Goal: Task Accomplishment & Management: Complete application form

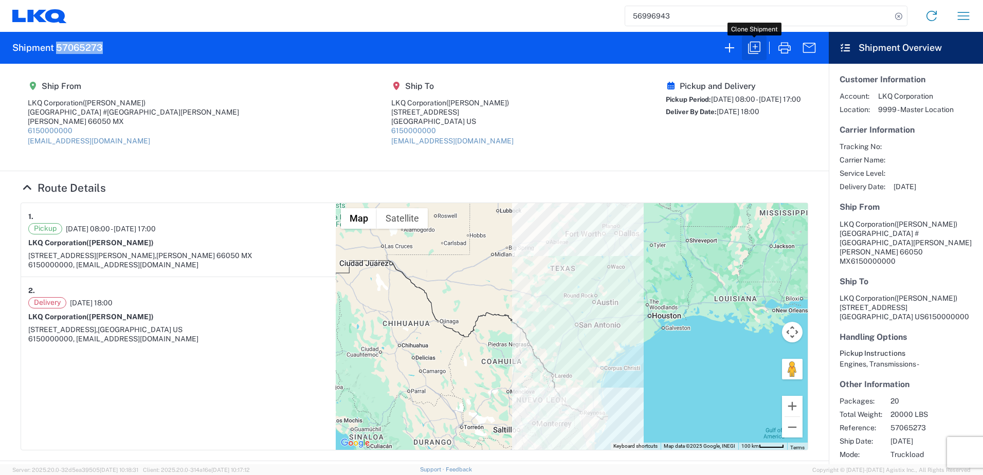
click at [756, 50] on icon "button" at bounding box center [754, 48] width 16 height 16
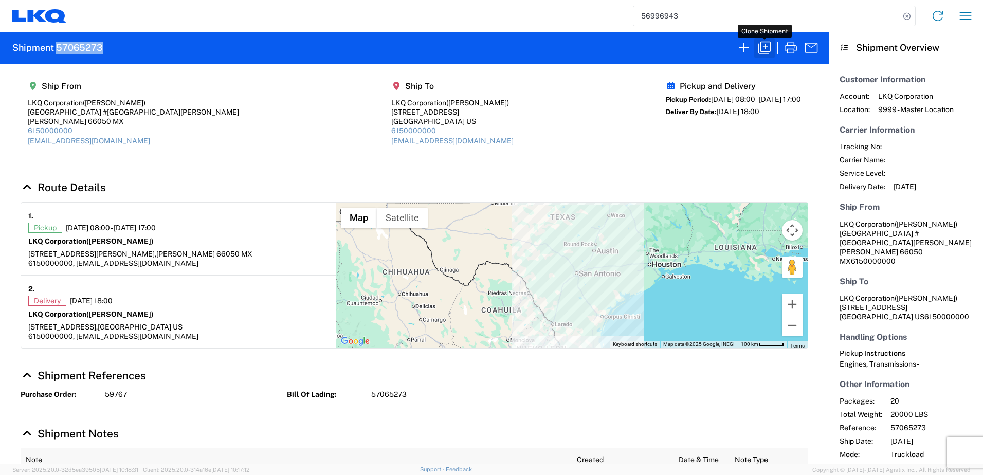
select select "FULL"
select select "US"
select select "LBS"
select select "IN"
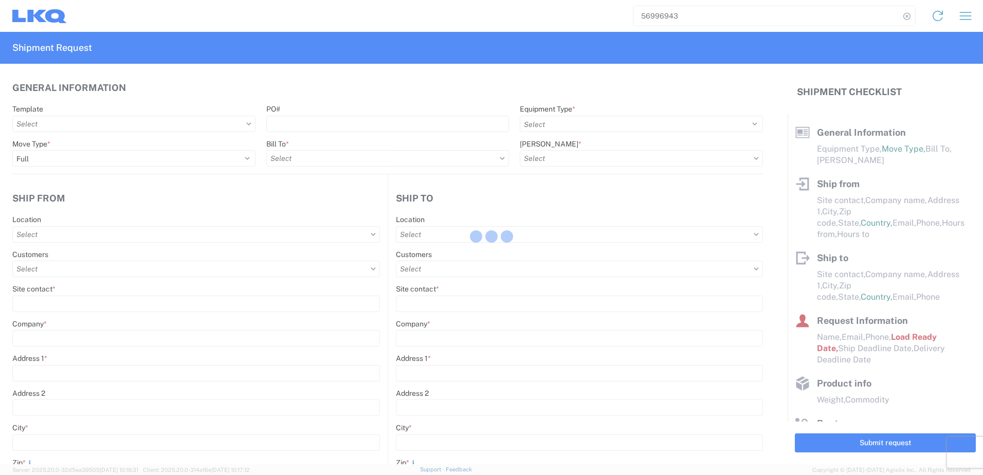
select select "STDV"
type input "[PERSON_NAME]"
type input "LKQ Corporation"
type input "[GEOGRAPHIC_DATA] #[GEOGRAPHIC_DATA][PERSON_NAME]"
type input "[PERSON_NAME]"
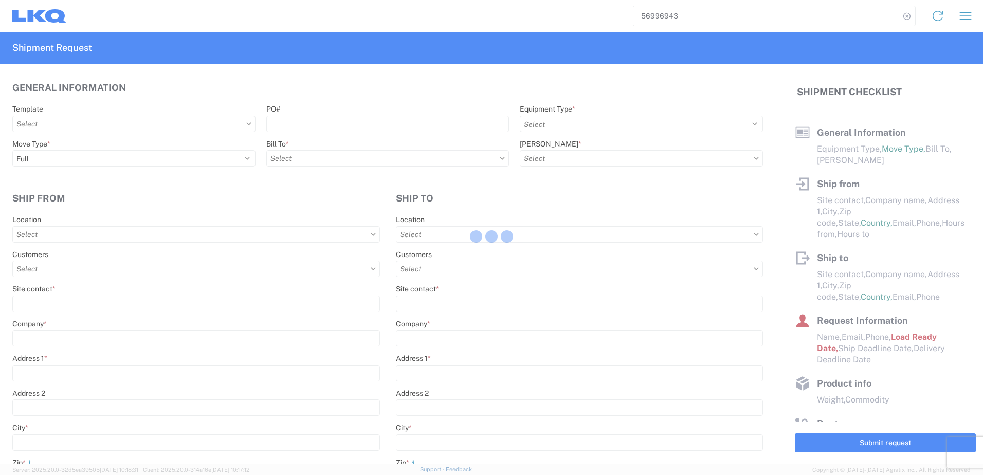
type input "66050"
select select "MX"
type input "[EMAIL_ADDRESS][DOMAIN_NAME]"
type input "6150000000"
type input "08:00:00"
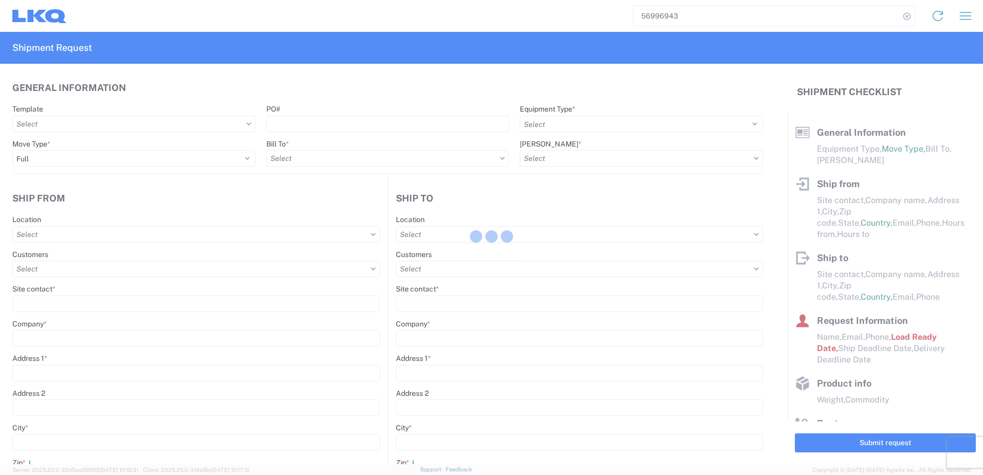
type input "17:00:00"
select select
type input "[PERSON_NAME]"
type input "LKQ Corporation"
type input "[STREET_ADDRESS]"
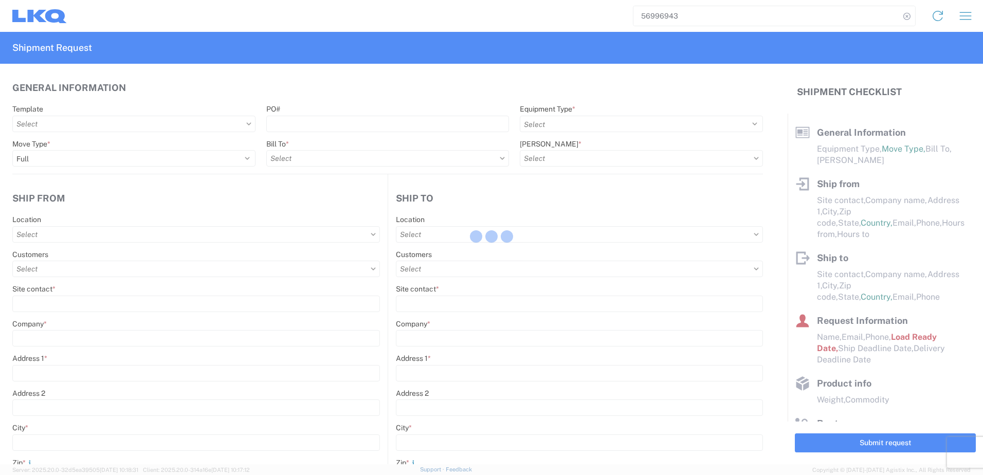
type input "[GEOGRAPHIC_DATA]"
type input "75050"
type input "[EMAIL_ADDRESS][DOMAIN_NAME]"
type input "6150000000"
type input "18:00:00"
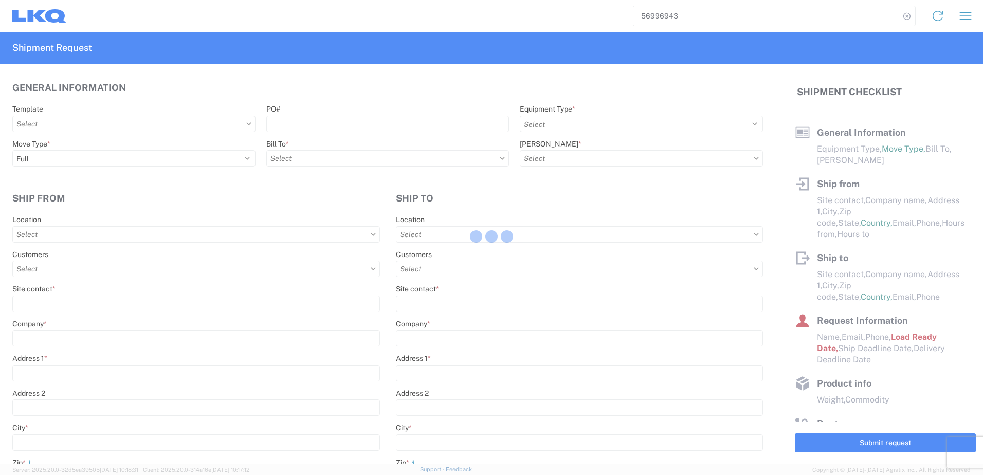
type input "19:00:00"
select select
type input "[PERSON_NAME]"
type input "[EMAIL_ADDRESS][DOMAIN_NAME]"
type input "82218326"
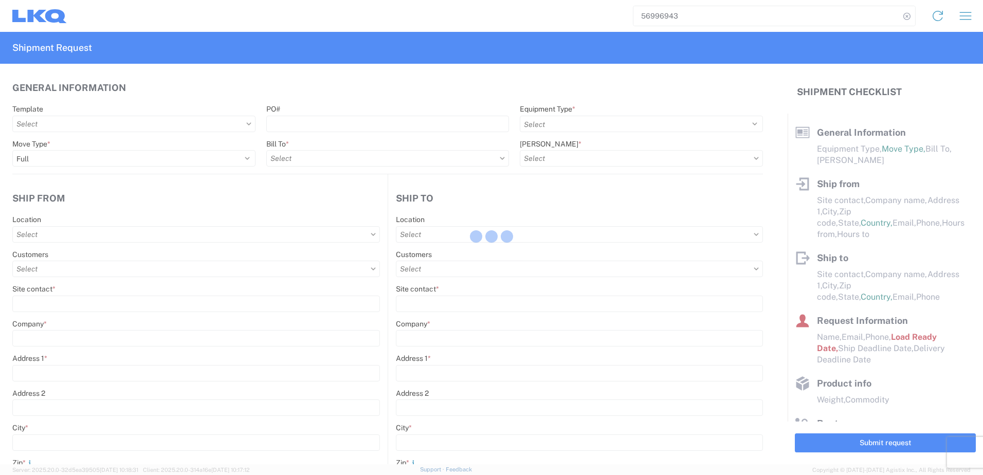
type input "[DATE]"
type textarea "SWIFT/TRANSMEX"
type input "20000"
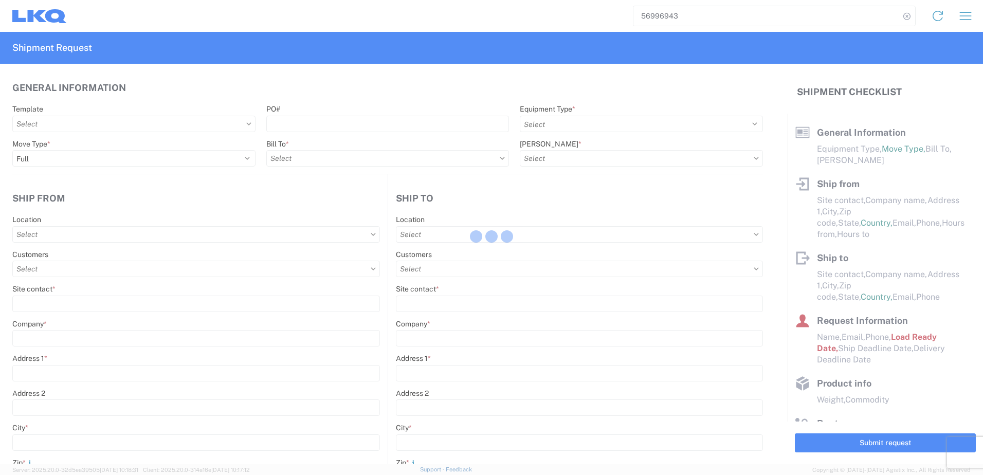
type input "Engines, Transmissions"
type input "20"
type input "1"
type input "0"
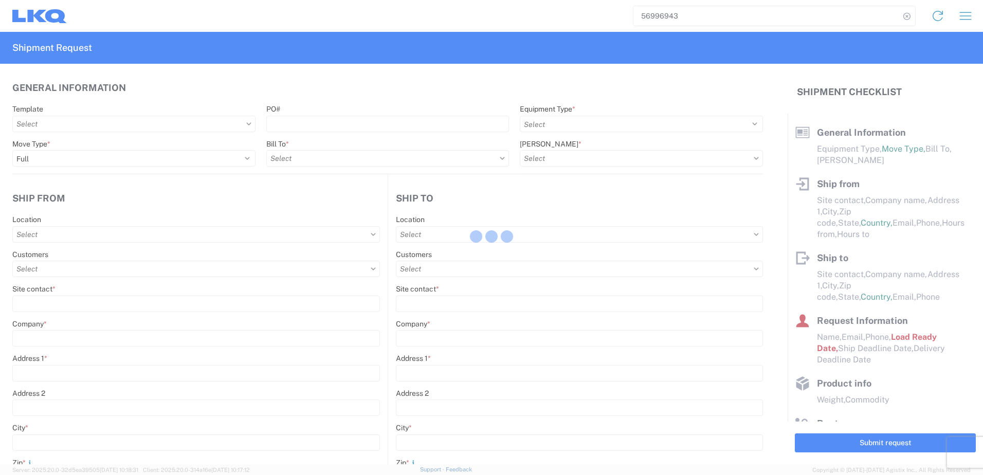
type input "0"
select select "FT"
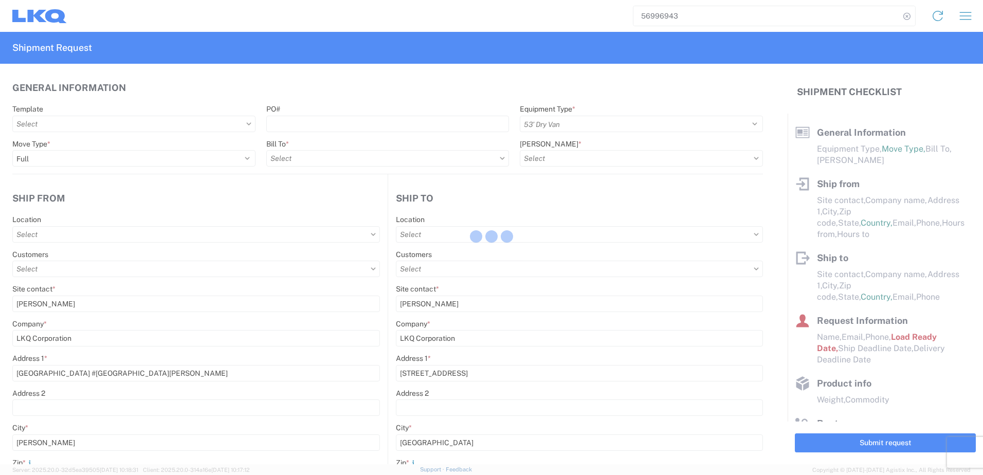
select select
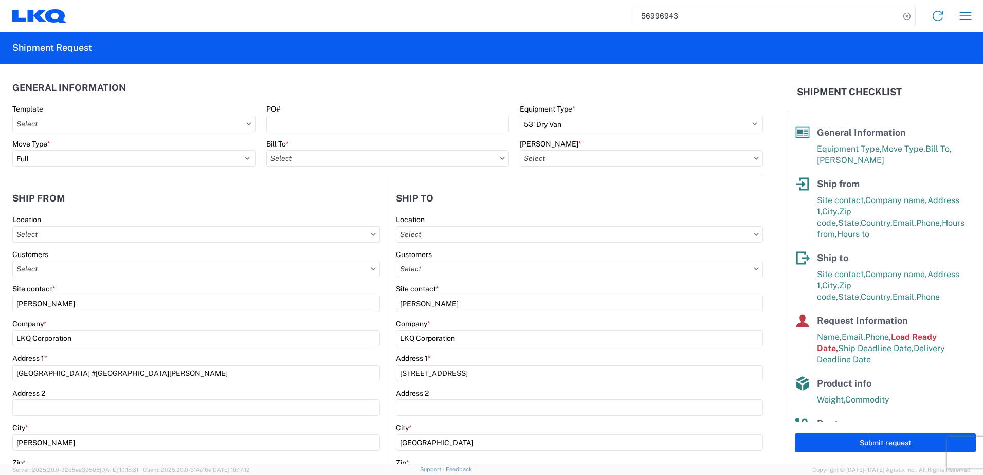
type input "1882 - North American ATK Corporation"
type input "1883 - Vege de Mexico S.A. de C.V"
type input "1882-3300-50180-0000 - 1882 Freight In - Parts, 1882-3300-50180-0000 - 1882 Fre…"
type input "1882 - North American ATK Corporation"
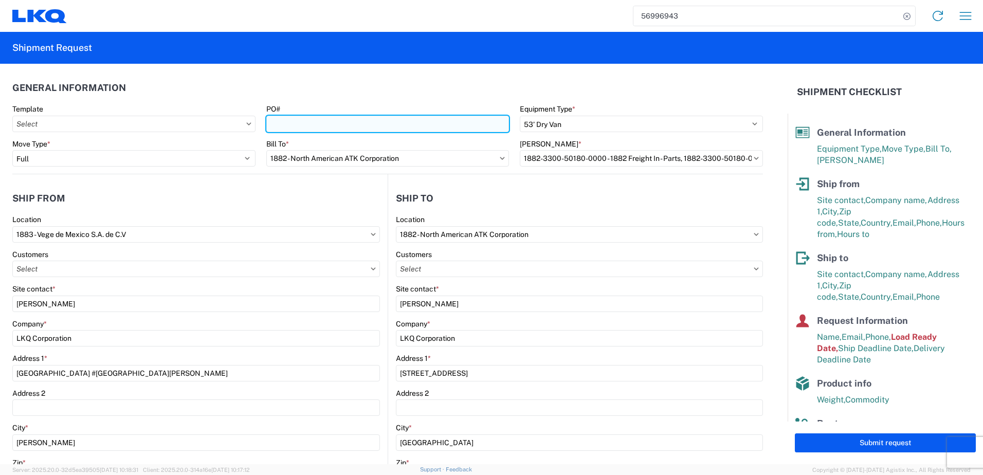
click at [330, 127] on input "PO#" at bounding box center [387, 124] width 243 height 16
paste input "59774"
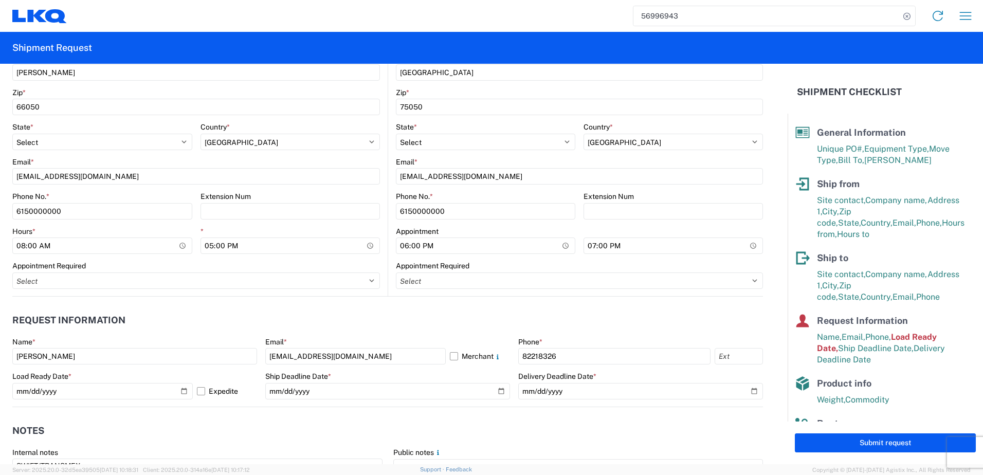
scroll to position [411, 0]
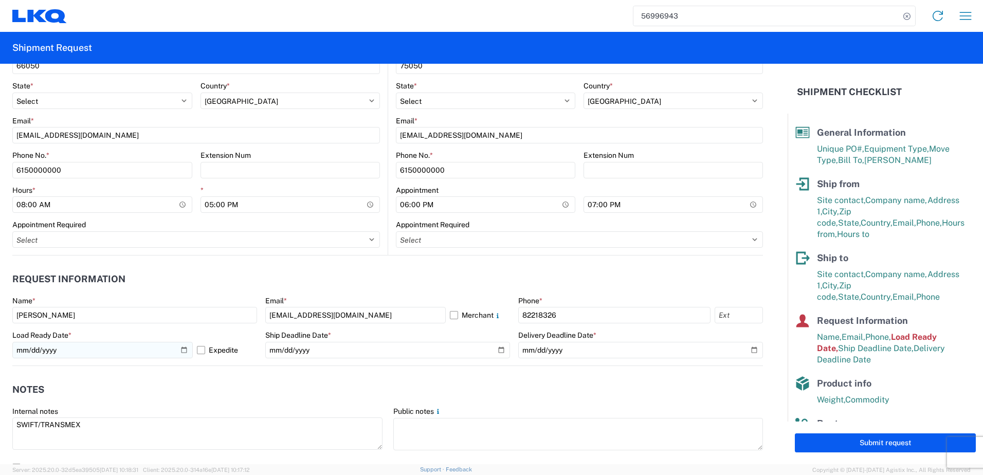
type input "59774"
click at [185, 346] on input "[DATE]" at bounding box center [102, 350] width 180 height 16
click at [325, 398] on header "Notes" at bounding box center [387, 389] width 750 height 23
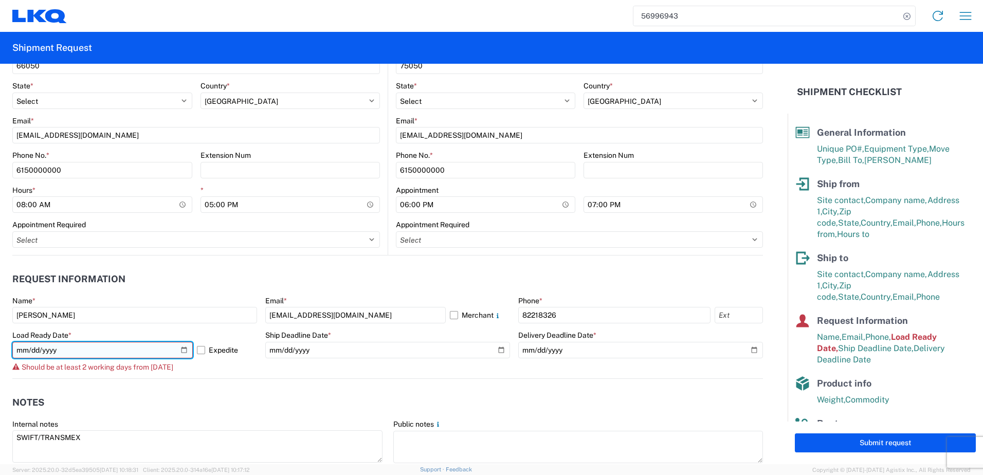
click at [181, 345] on input "[DATE]" at bounding box center [102, 350] width 180 height 16
click at [180, 345] on input "[DATE]" at bounding box center [102, 350] width 180 height 16
type input "[DATE]"
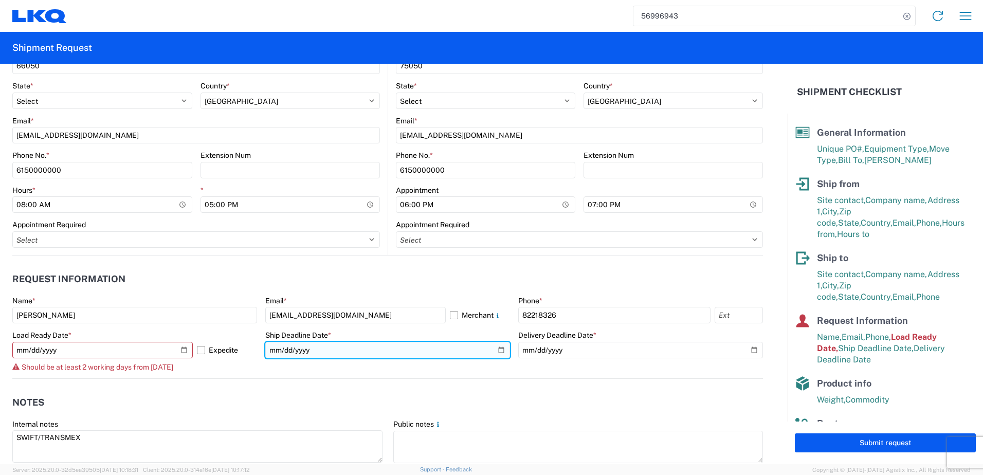
click at [496, 349] on input "[DATE]" at bounding box center [387, 350] width 245 height 16
type input "[DATE]"
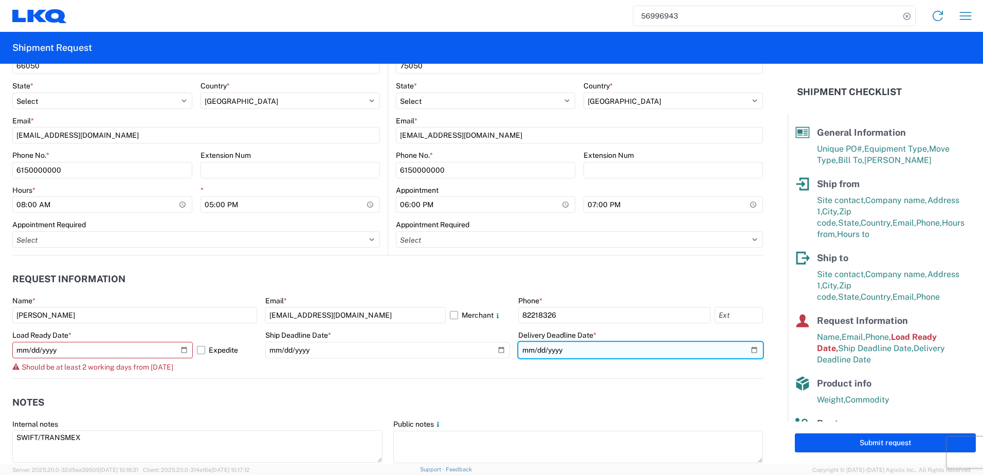
click at [744, 352] on input "[DATE]" at bounding box center [640, 350] width 245 height 16
type input "[DATE]"
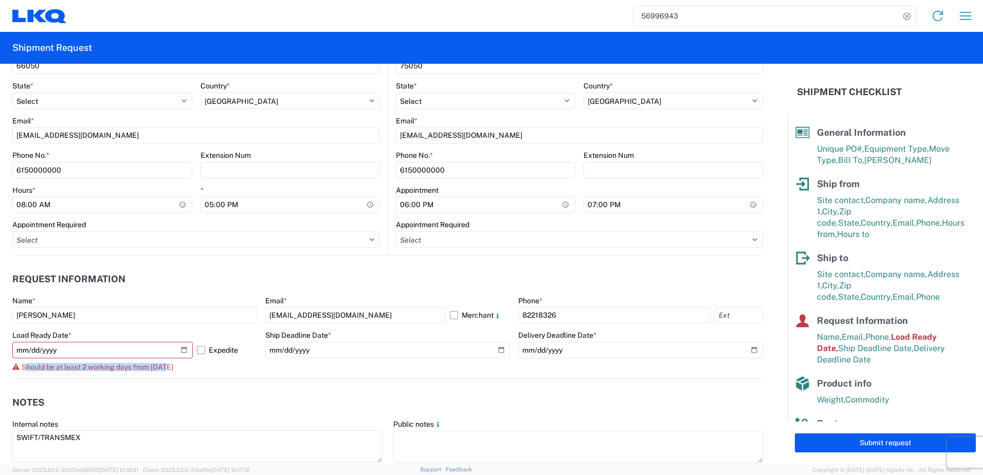
drag, startPoint x: 170, startPoint y: 369, endPoint x: 24, endPoint y: 369, distance: 145.5
click at [24, 369] on span "Should be at least 2 working days from [DATE]" at bounding box center [98, 367] width 152 height 8
click at [177, 367] on div "Should be at least 2 working days from [DATE]" at bounding box center [134, 367] width 245 height 8
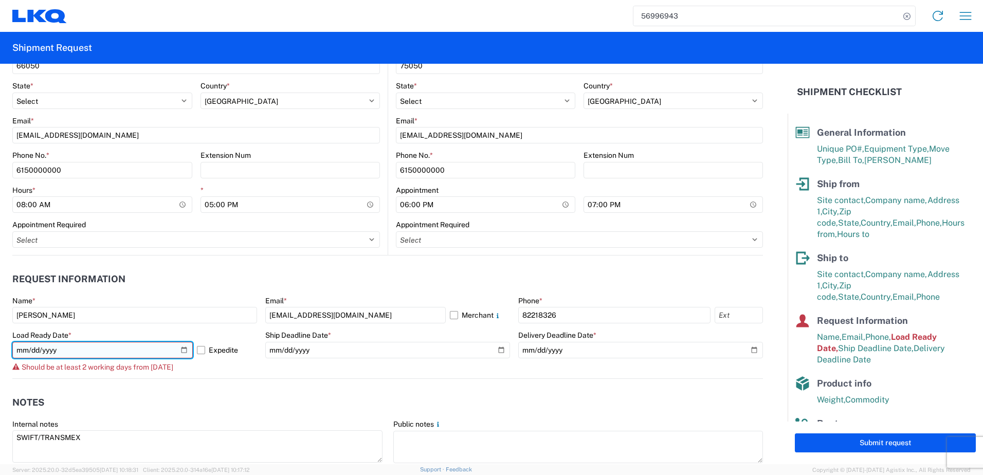
click at [185, 345] on input "[DATE]" at bounding box center [102, 350] width 180 height 16
type input "[DATE]"
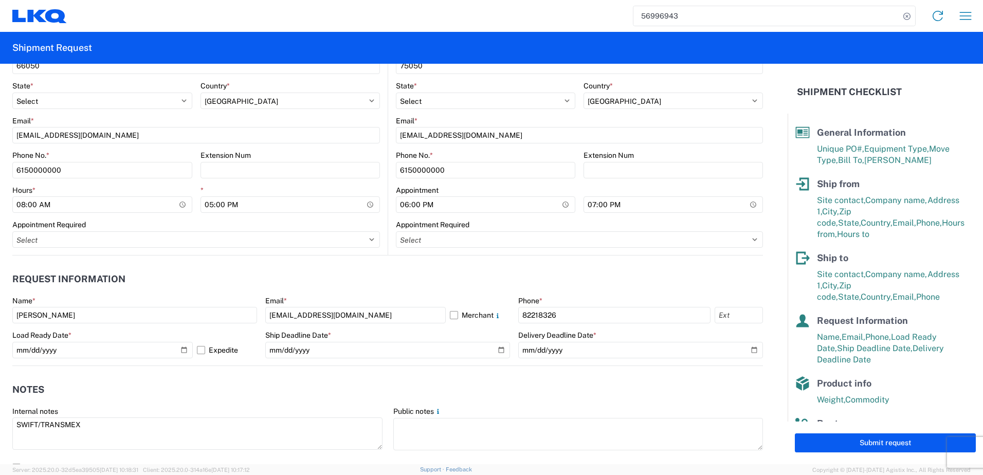
scroll to position [463, 0]
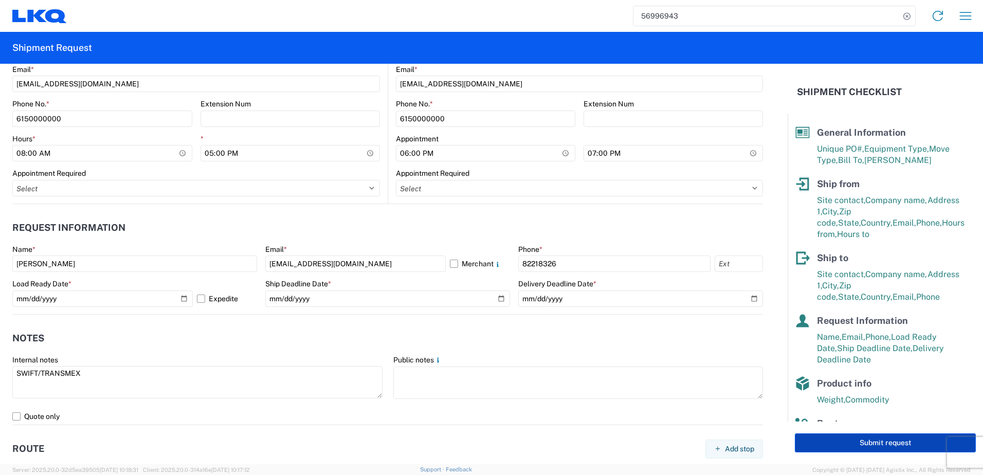
click at [848, 439] on button "Submit request" at bounding box center [885, 442] width 181 height 19
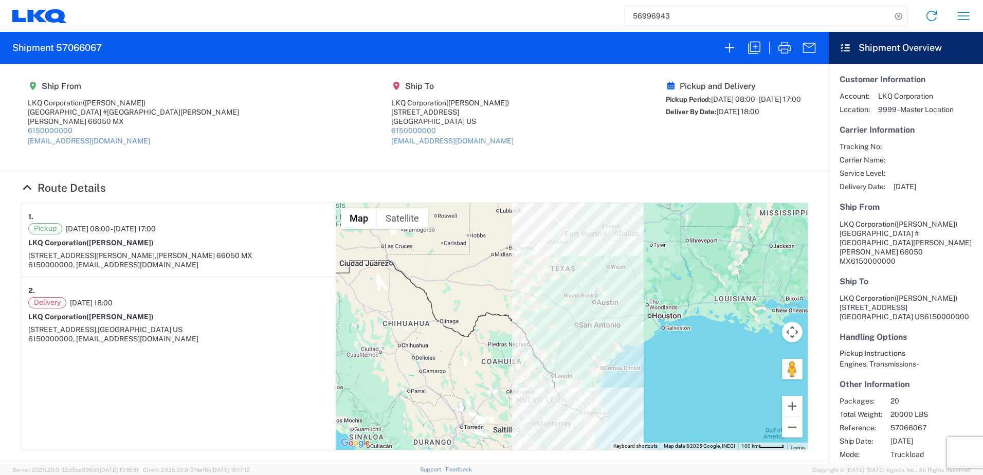
click at [75, 46] on h2 "Shipment 57066067" at bounding box center [56, 48] width 89 height 12
copy h2 "57066067"
